Goal: Task Accomplishment & Management: Manage account settings

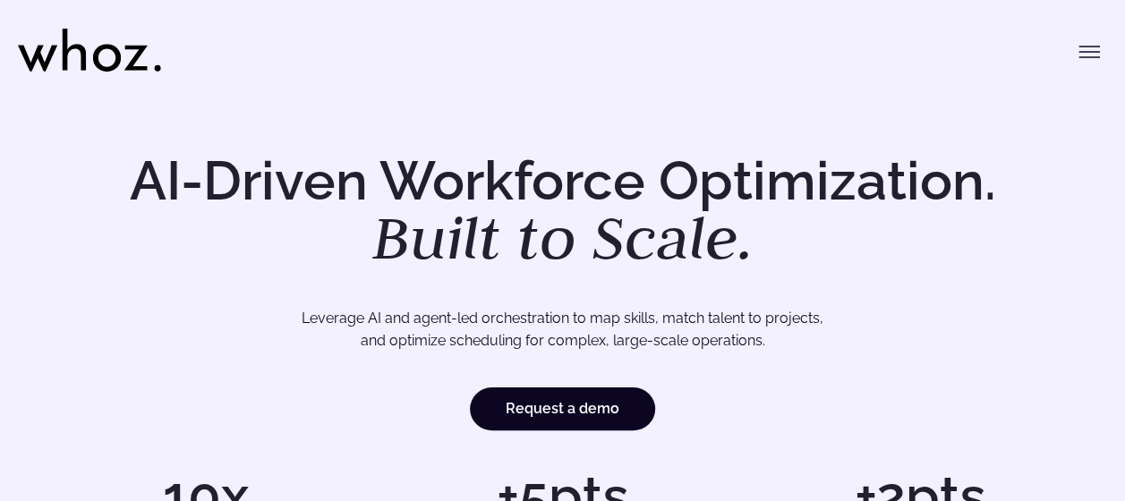
click at [1083, 59] on icon "Toggle menu" at bounding box center [1088, 51] width 21 height 21
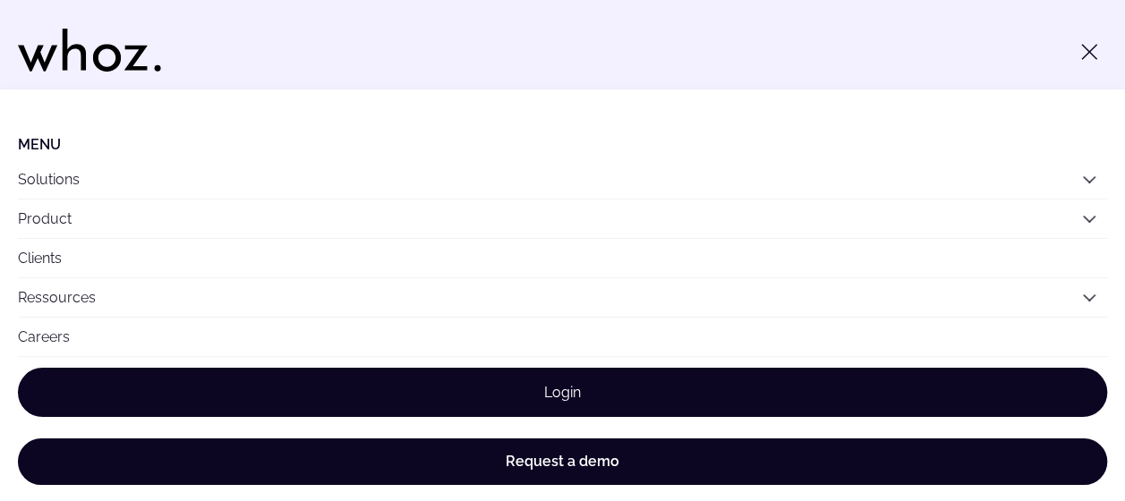
click at [648, 399] on link "Login" at bounding box center [562, 392] width 1089 height 49
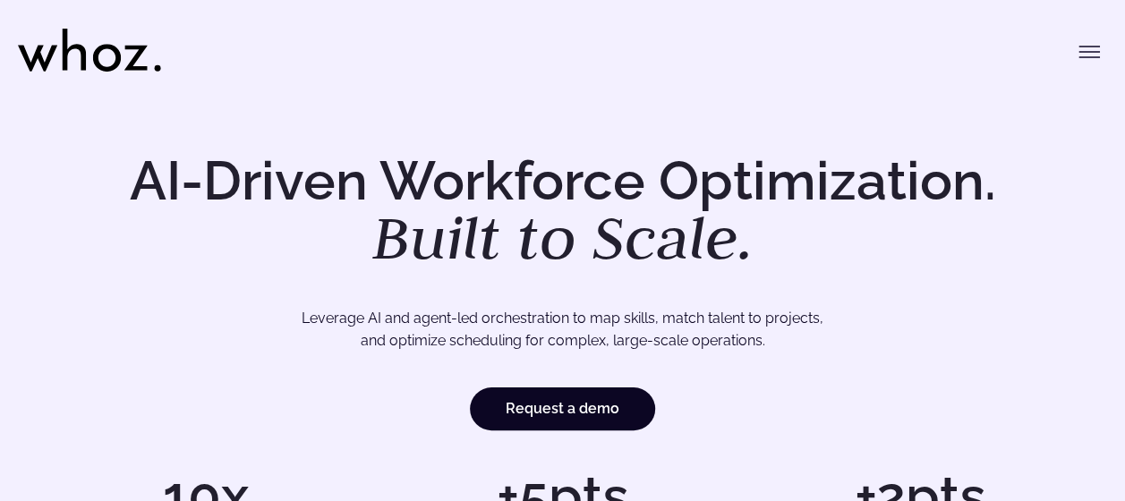
click at [1081, 39] on button "Toggle menu" at bounding box center [1089, 52] width 36 height 36
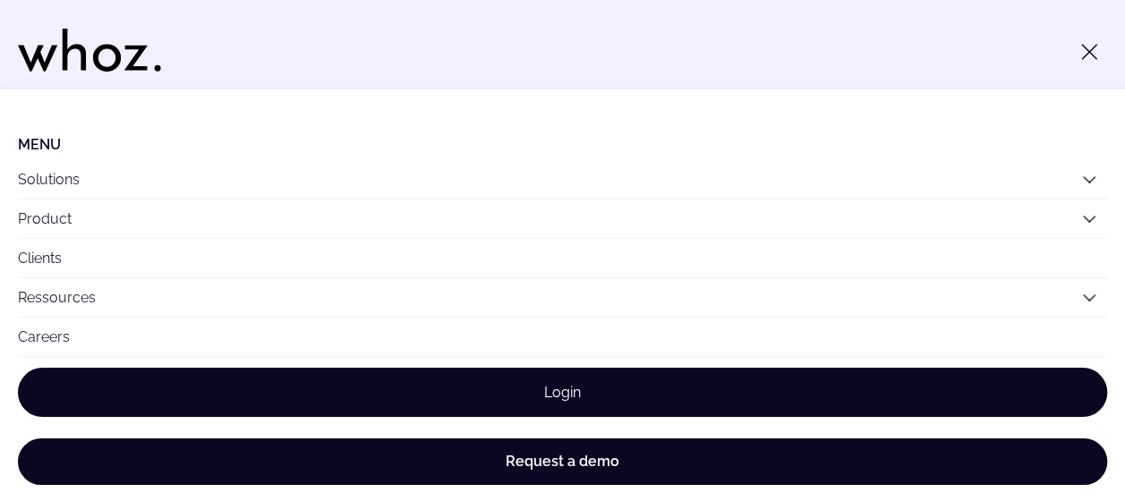
click at [501, 388] on link "Login" at bounding box center [562, 392] width 1089 height 49
